Goal: Task Accomplishment & Management: Use online tool/utility

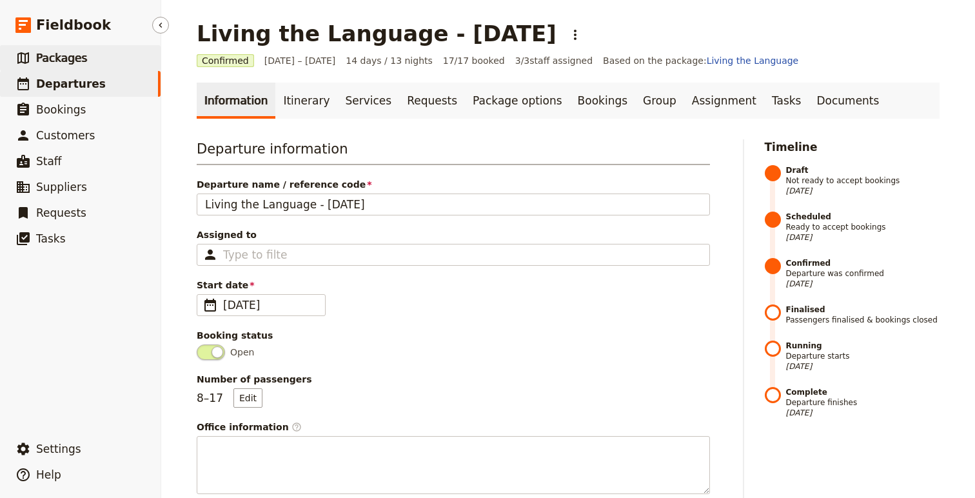
drag, startPoint x: 63, startPoint y: 84, endPoint x: 137, endPoint y: 68, distance: 76.0
click at [63, 84] on span "Departures" at bounding box center [71, 83] width 70 height 13
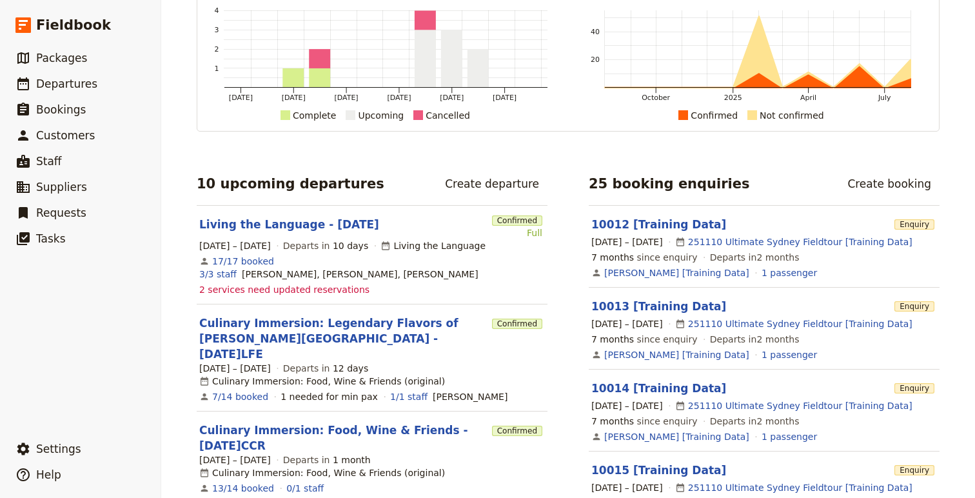
scroll to position [94, 0]
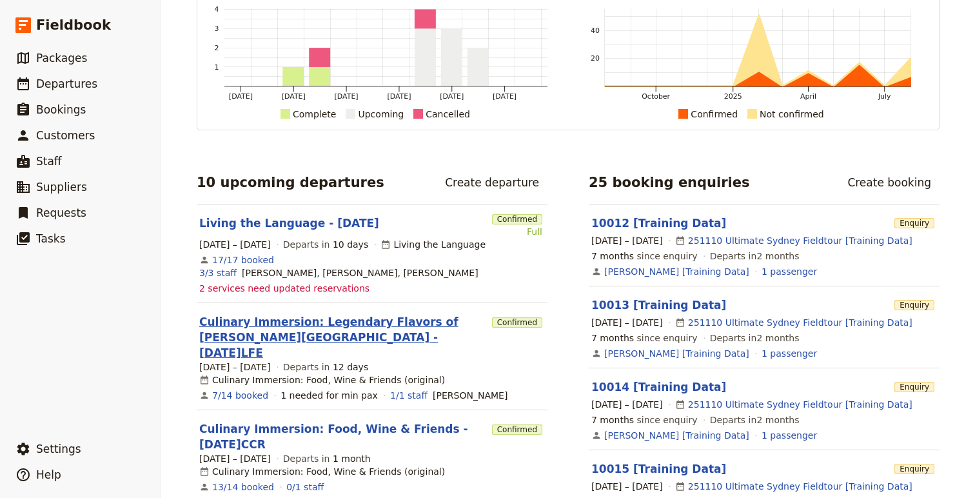
click at [310, 314] on link "Culinary Immersion: Legendary Flavors of [PERSON_NAME][GEOGRAPHIC_DATA] - [DATE…" at bounding box center [343, 337] width 288 height 46
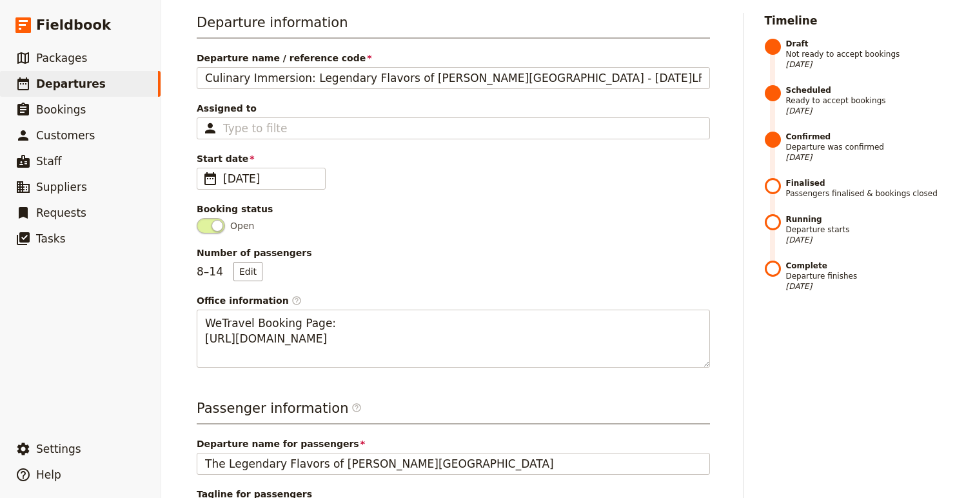
scroll to position [168, 0]
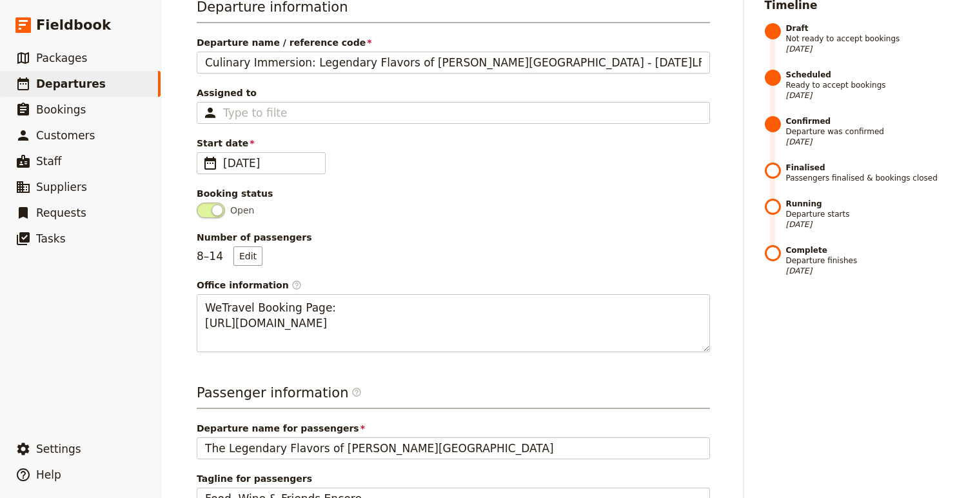
click at [771, 170] on span at bounding box center [773, 172] width 16 height 21
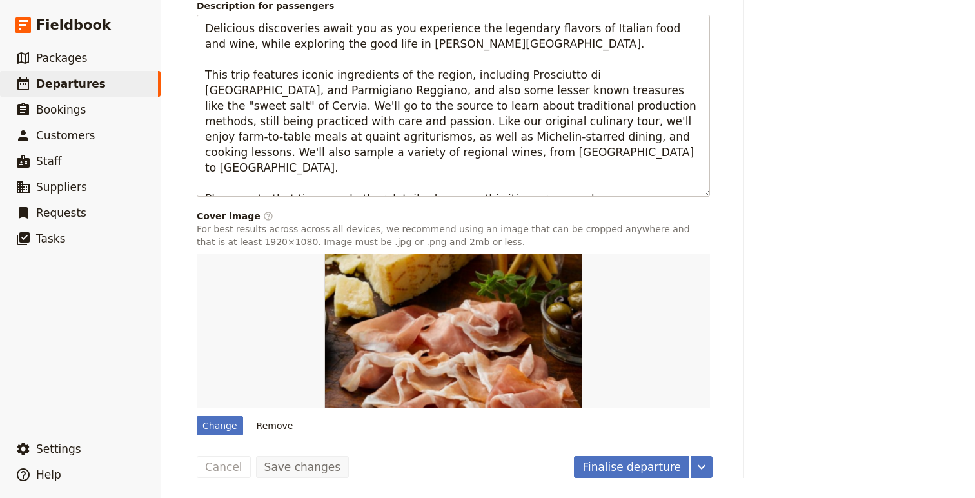
scroll to position [691, 0]
click at [659, 467] on button "Finalise departure" at bounding box center [631, 466] width 115 height 22
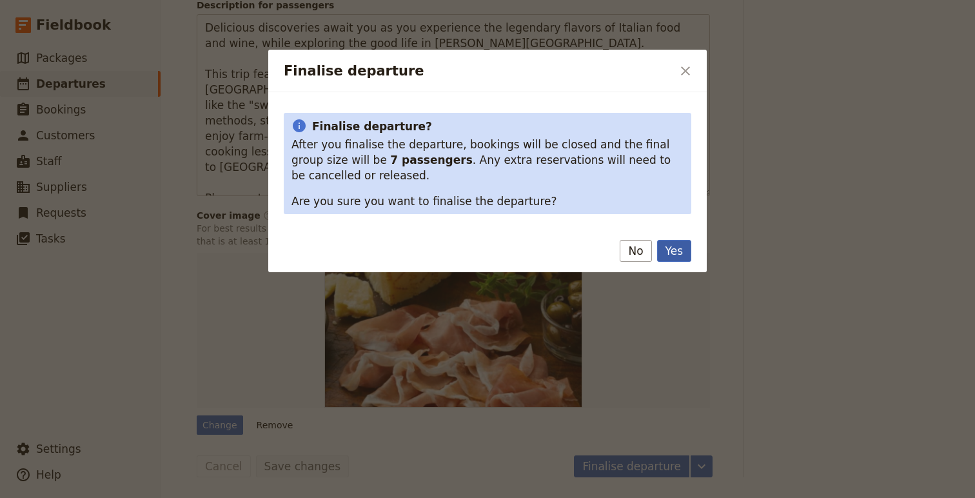
click at [676, 255] on button "Yes" at bounding box center [674, 251] width 34 height 22
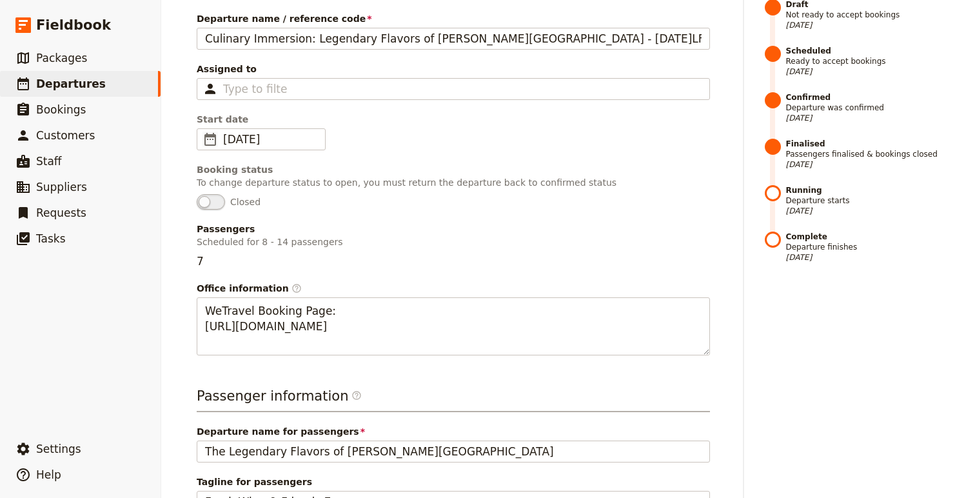
scroll to position [0, 0]
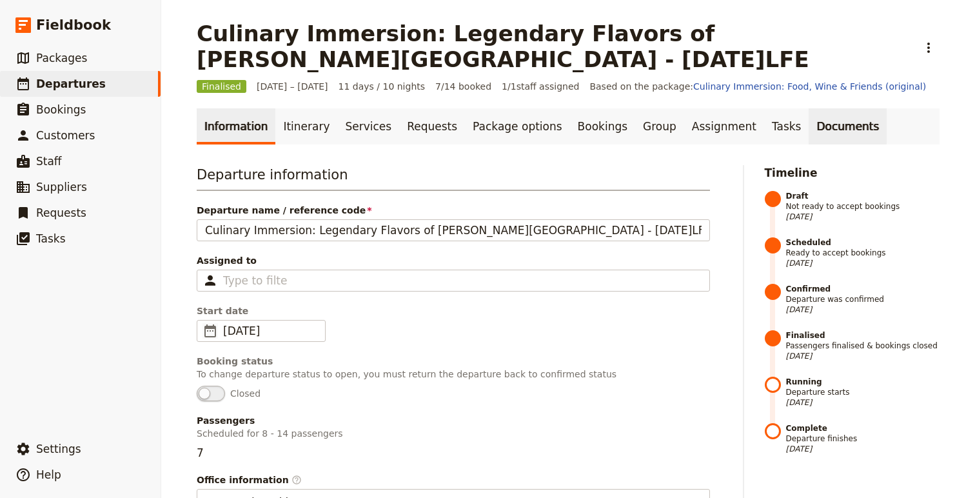
click at [809, 124] on link "Documents" at bounding box center [848, 126] width 78 height 36
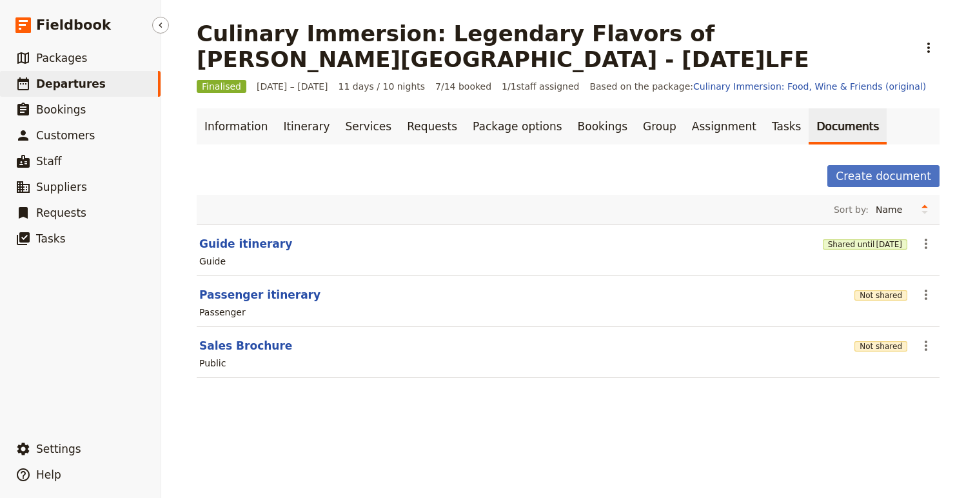
click at [93, 80] on span "Departures" at bounding box center [71, 83] width 70 height 13
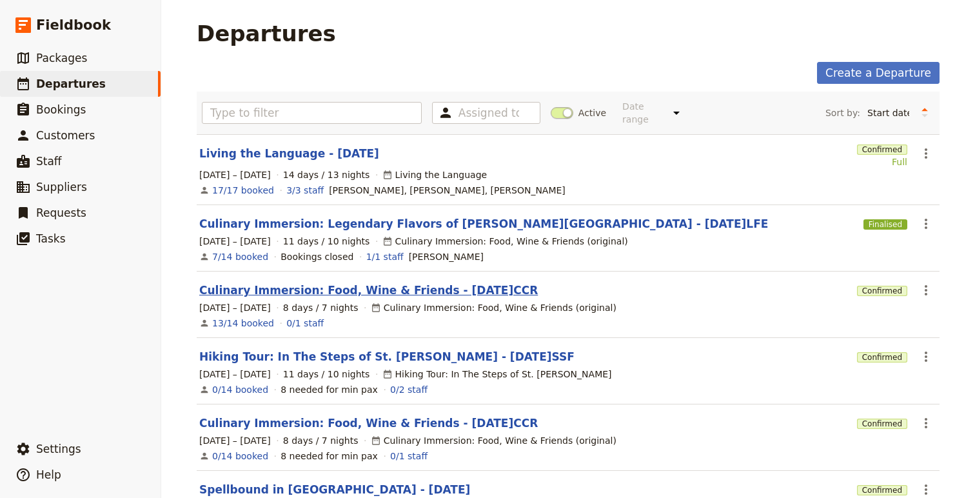
click at [358, 282] on link "Culinary Immersion: Food, Wine & Friends - [DATE]CCR" at bounding box center [368, 289] width 339 height 15
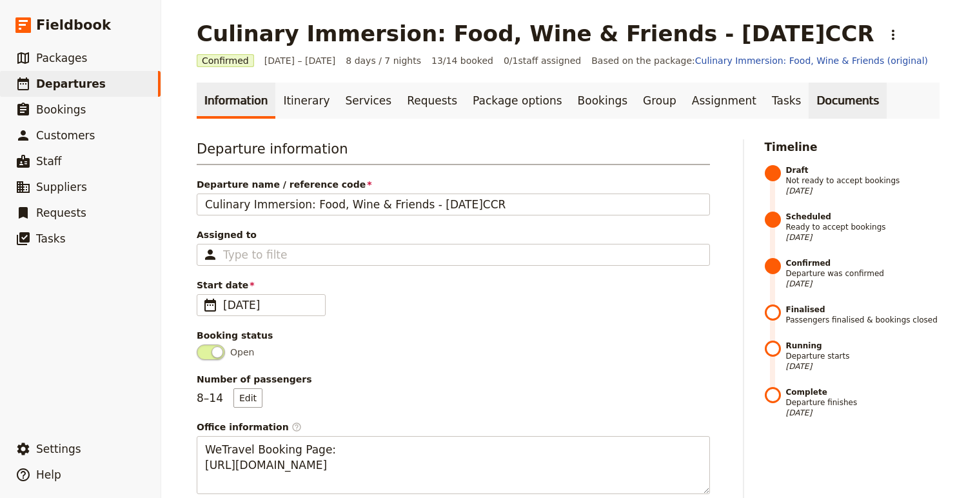
click at [809, 106] on link "Documents" at bounding box center [848, 101] width 78 height 36
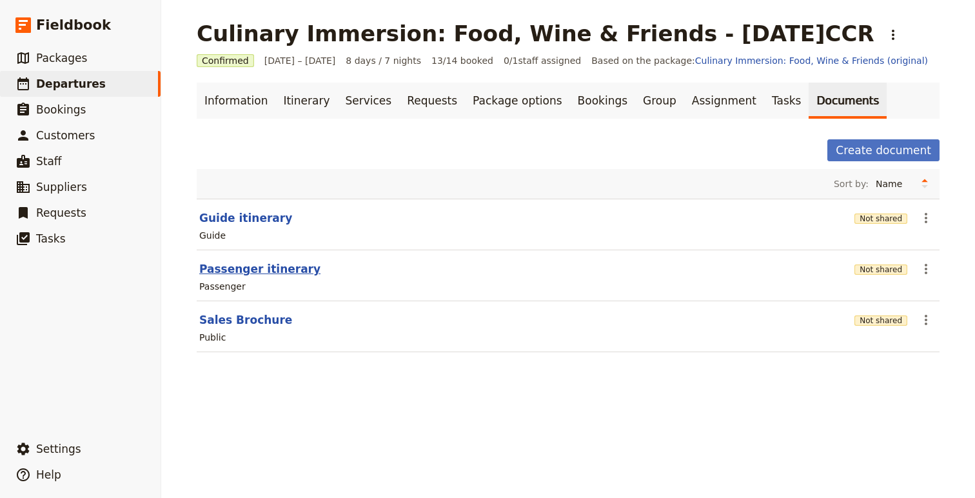
click at [257, 272] on button "Passenger itinerary" at bounding box center [259, 268] width 121 height 15
select select "PASSENGER"
select select "RUN_SHEET"
select select "DEFAULT"
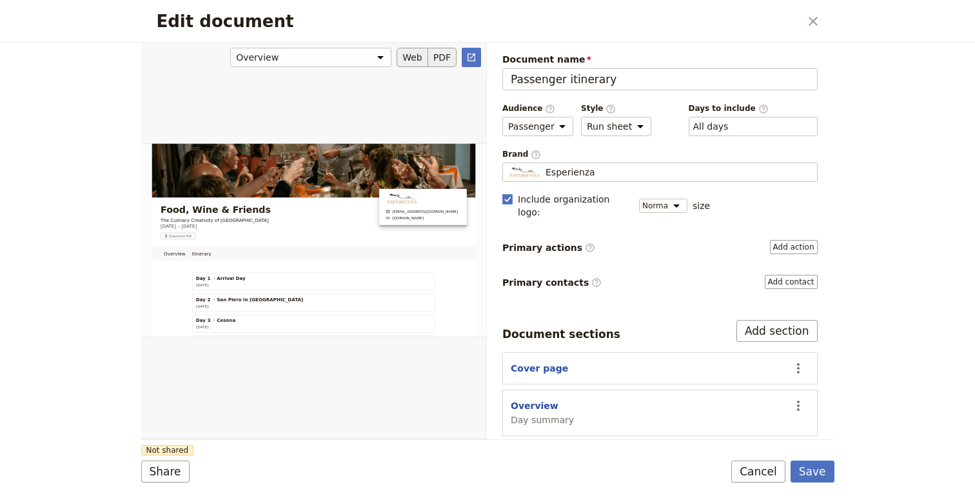
click at [437, 58] on button "PDF" at bounding box center [442, 57] width 28 height 19
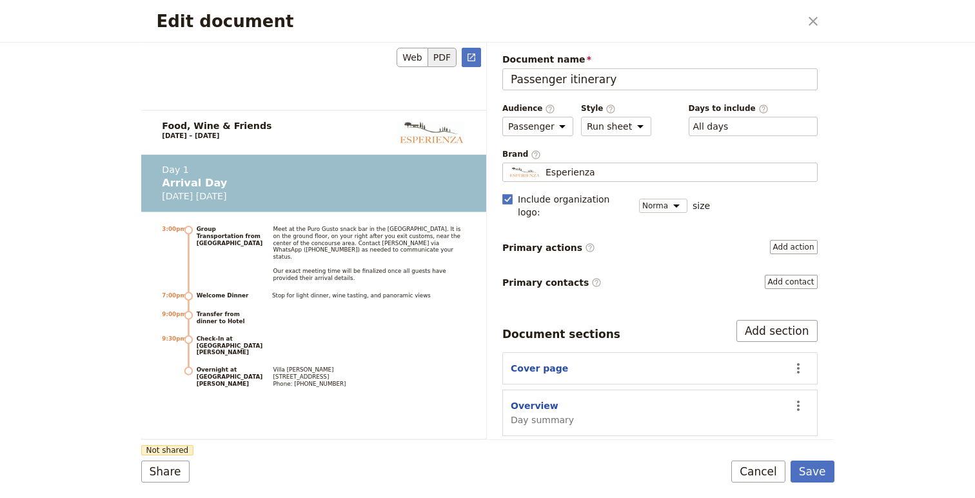
scroll to position [1364, 0]
